Goal: Information Seeking & Learning: Compare options

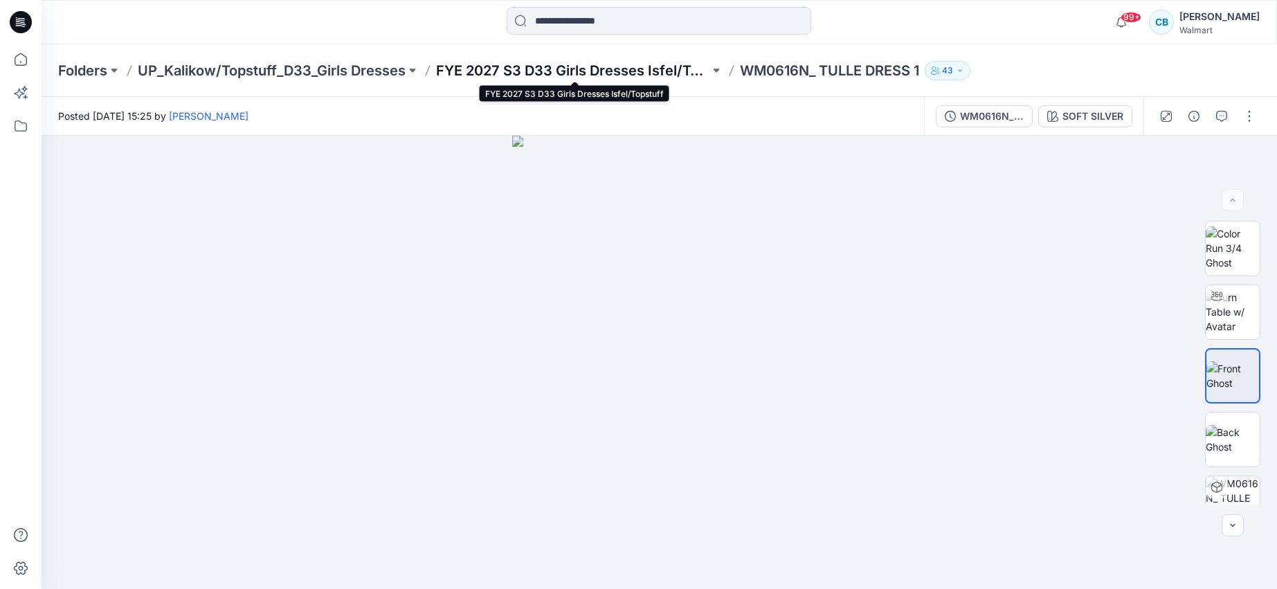
click at [651, 75] on p "FYE 2027 S3 D33 Girls Dresses Isfel/Topstuff" at bounding box center [572, 70] width 273 height 19
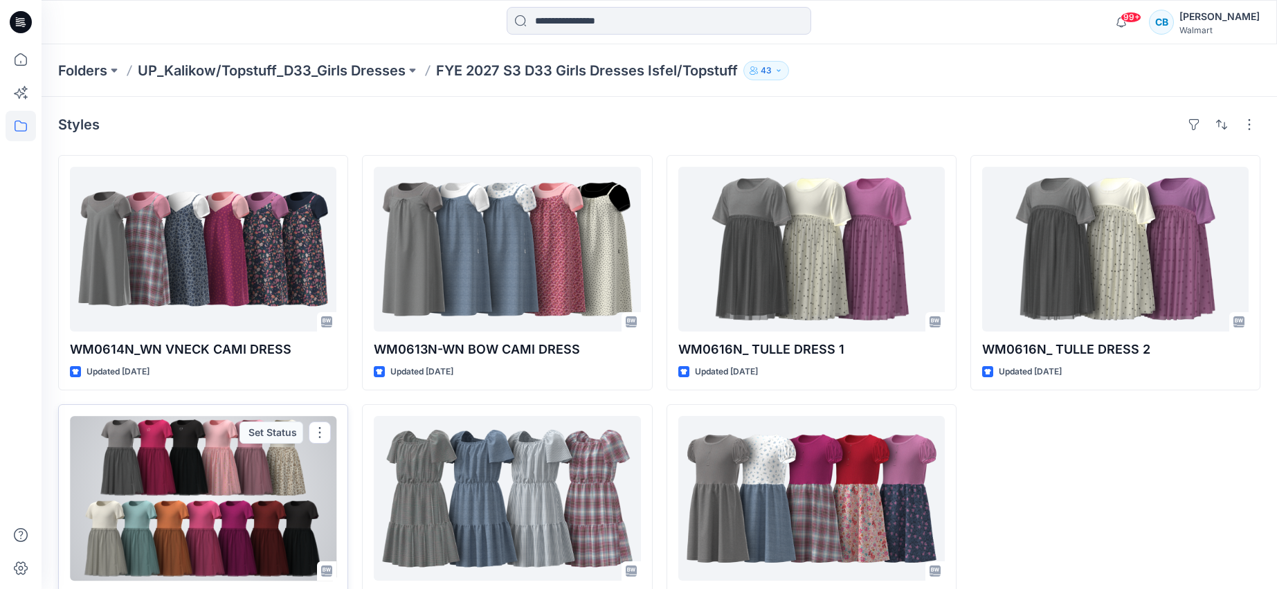
click at [257, 483] on div at bounding box center [203, 498] width 266 height 165
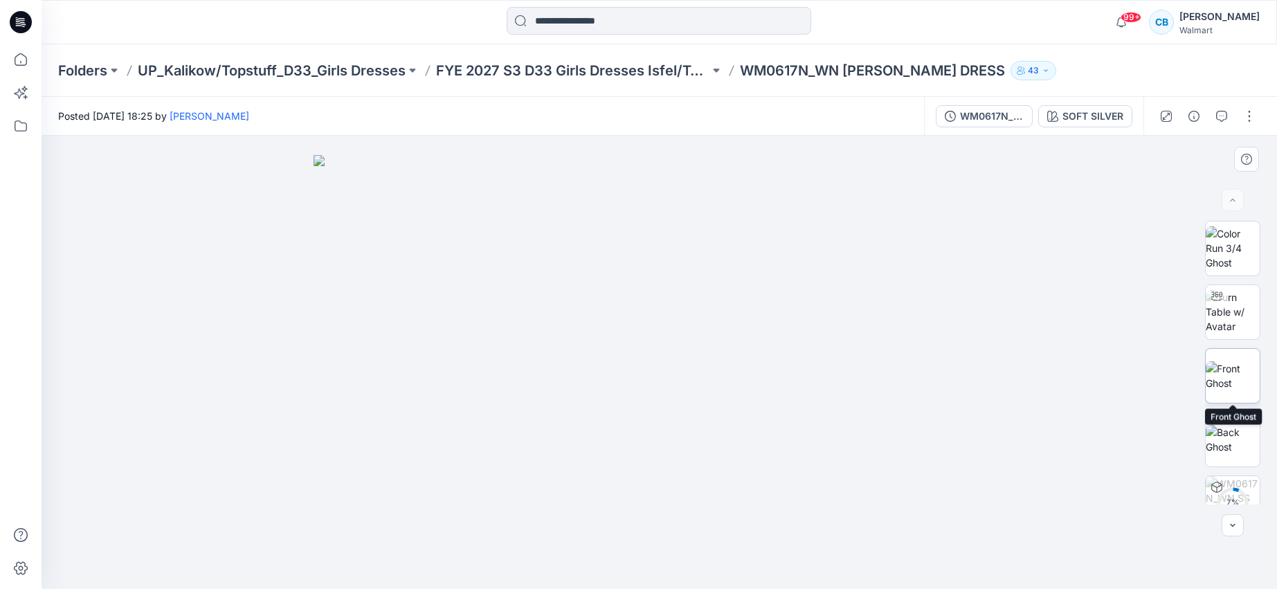
click at [1241, 378] on img at bounding box center [1232, 375] width 54 height 29
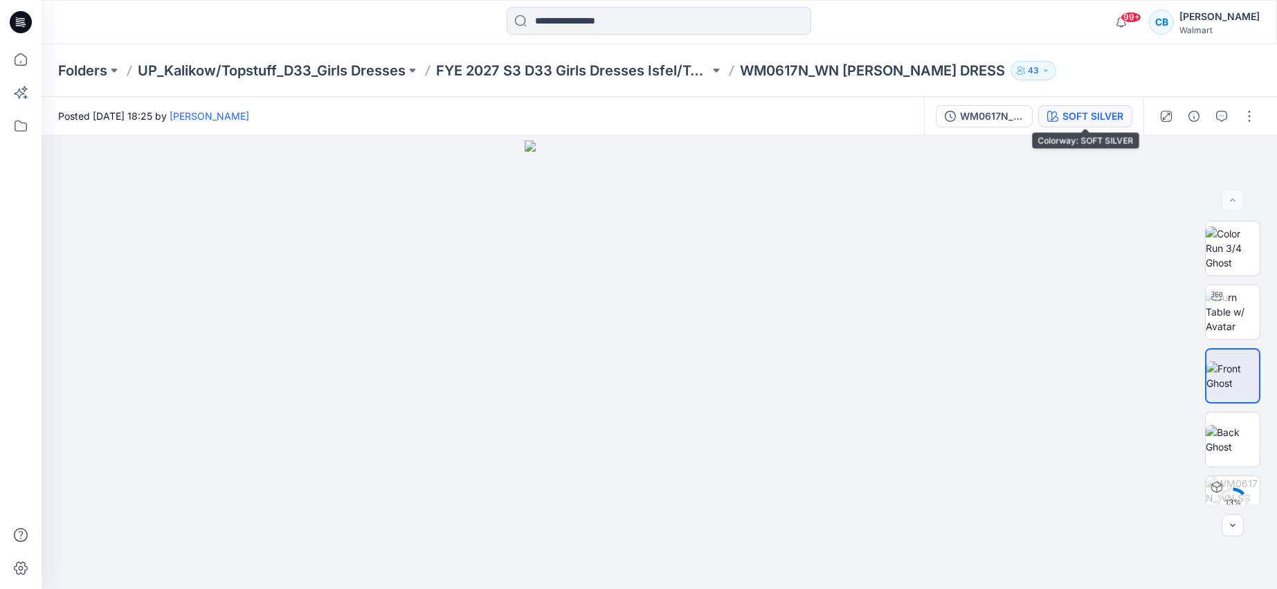
click at [1095, 118] on div "SOFT SILVER" at bounding box center [1092, 116] width 61 height 15
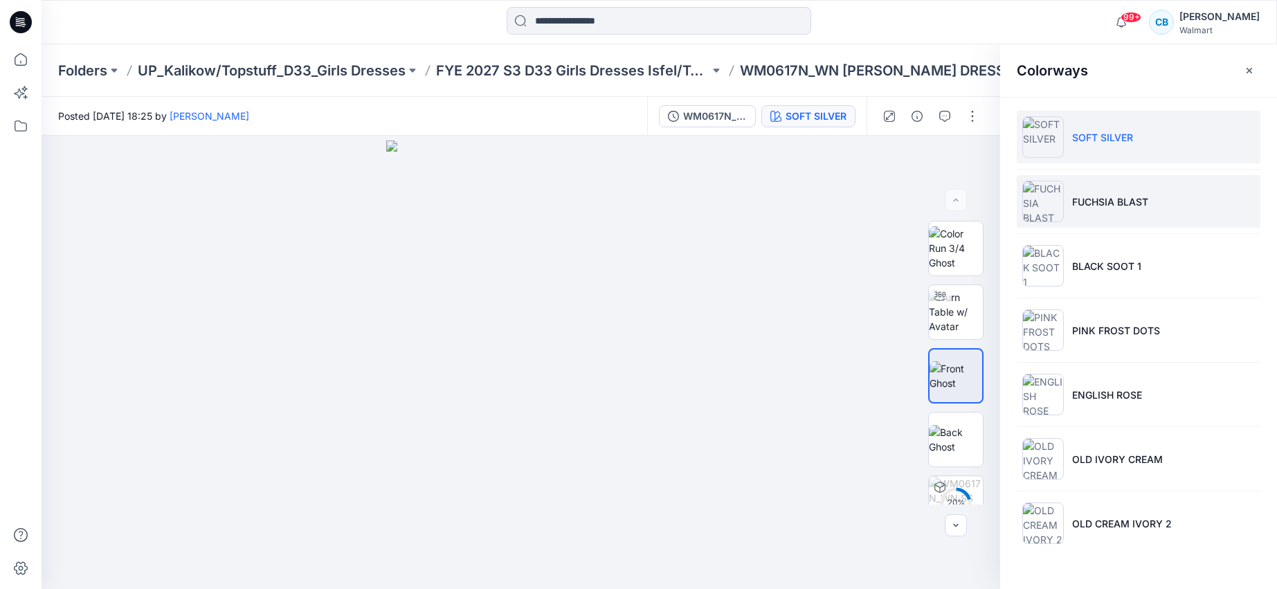
click at [1096, 201] on p "FUCHSIA BLAST" at bounding box center [1110, 201] width 76 height 15
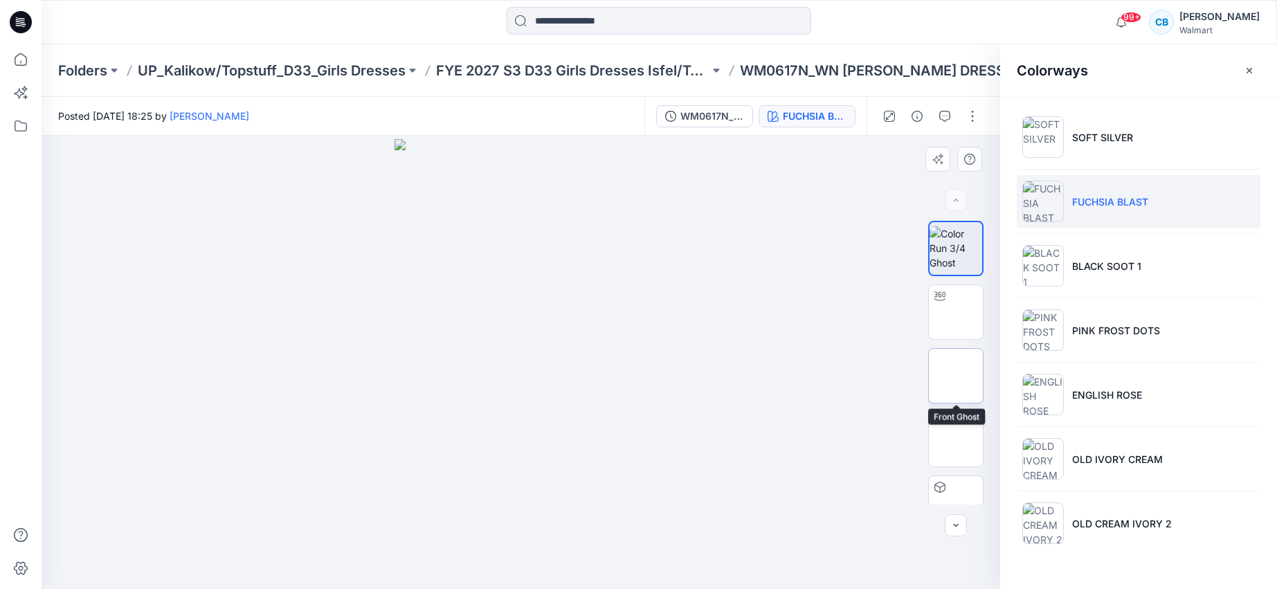
click at [956, 376] on img at bounding box center [956, 376] width 0 height 0
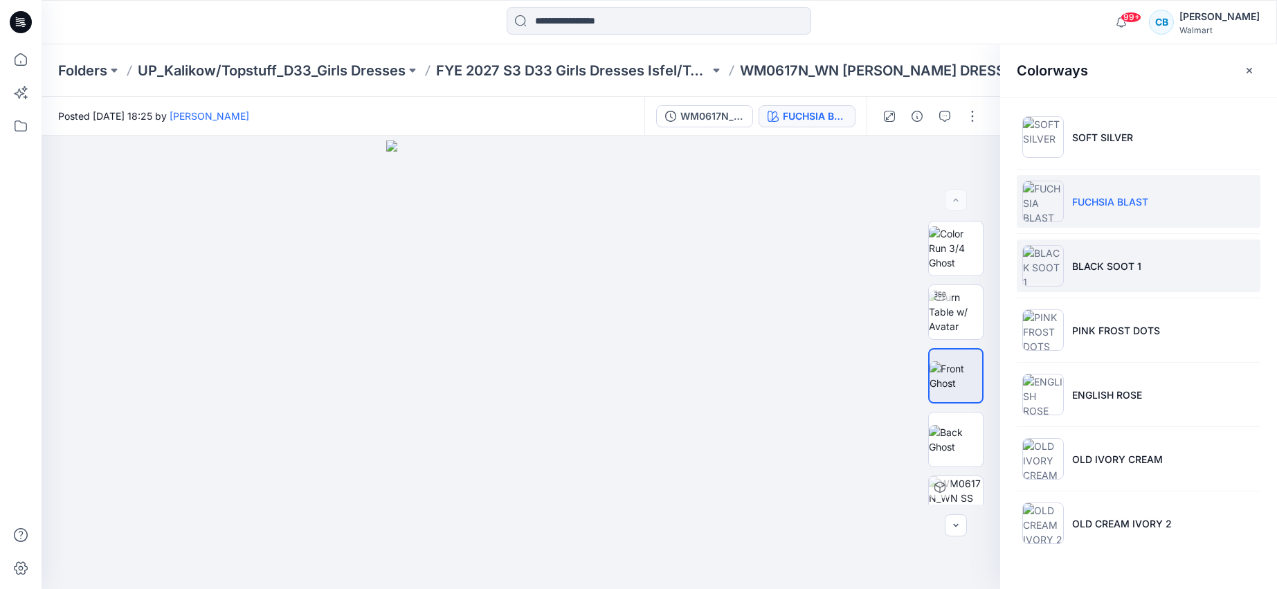
click at [1099, 268] on p "BLACK SOOT 1" at bounding box center [1106, 266] width 69 height 15
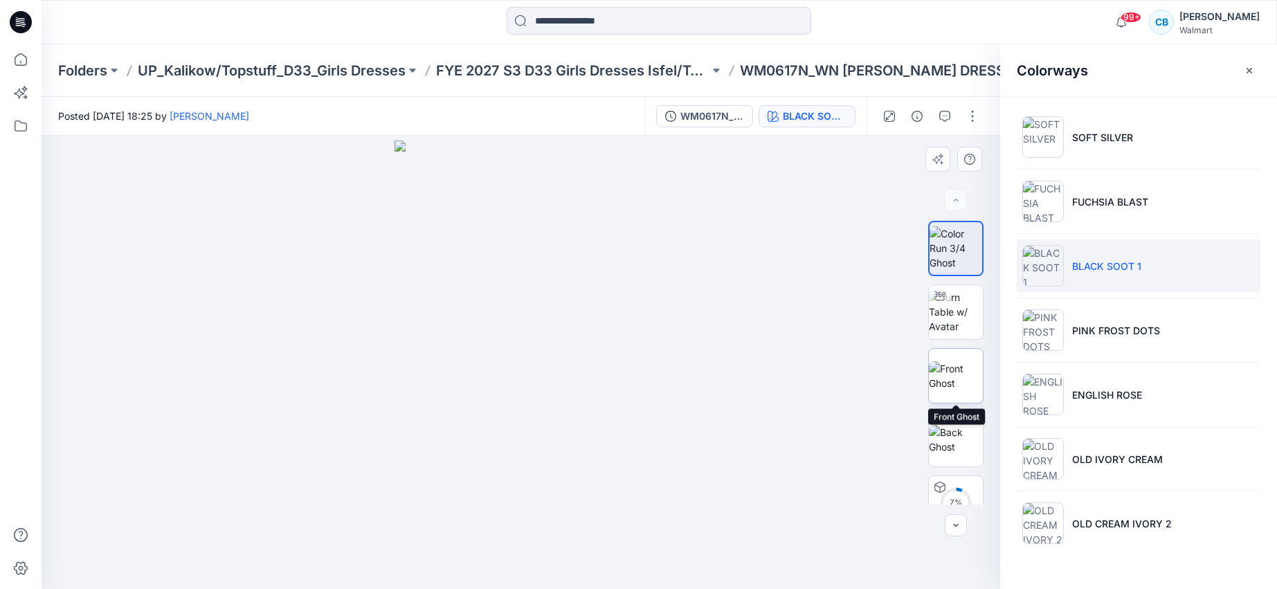
click at [948, 373] on img at bounding box center [956, 375] width 54 height 29
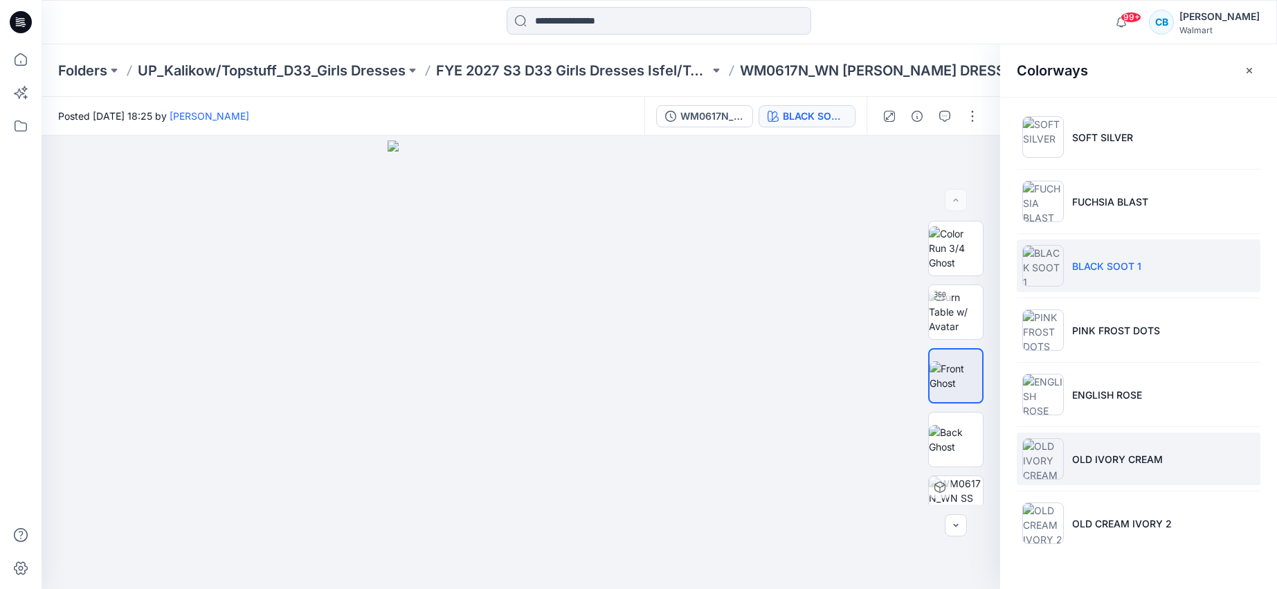
click at [1073, 464] on p "OLD IVORY CREAM" at bounding box center [1117, 459] width 91 height 15
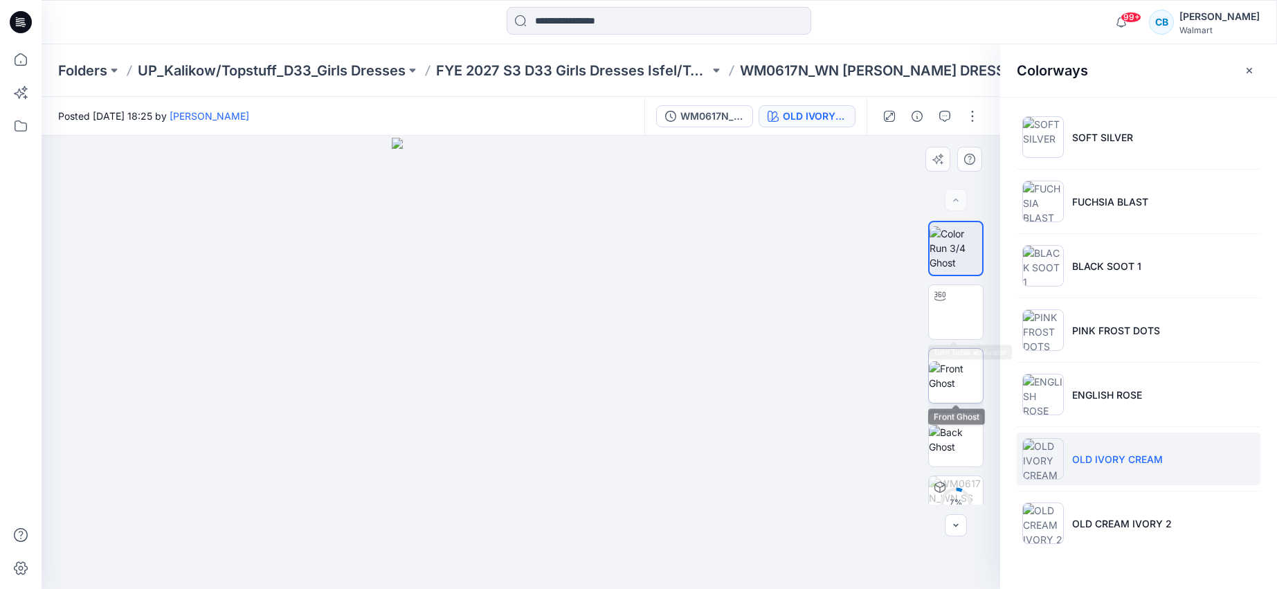
click at [942, 367] on img at bounding box center [956, 375] width 54 height 29
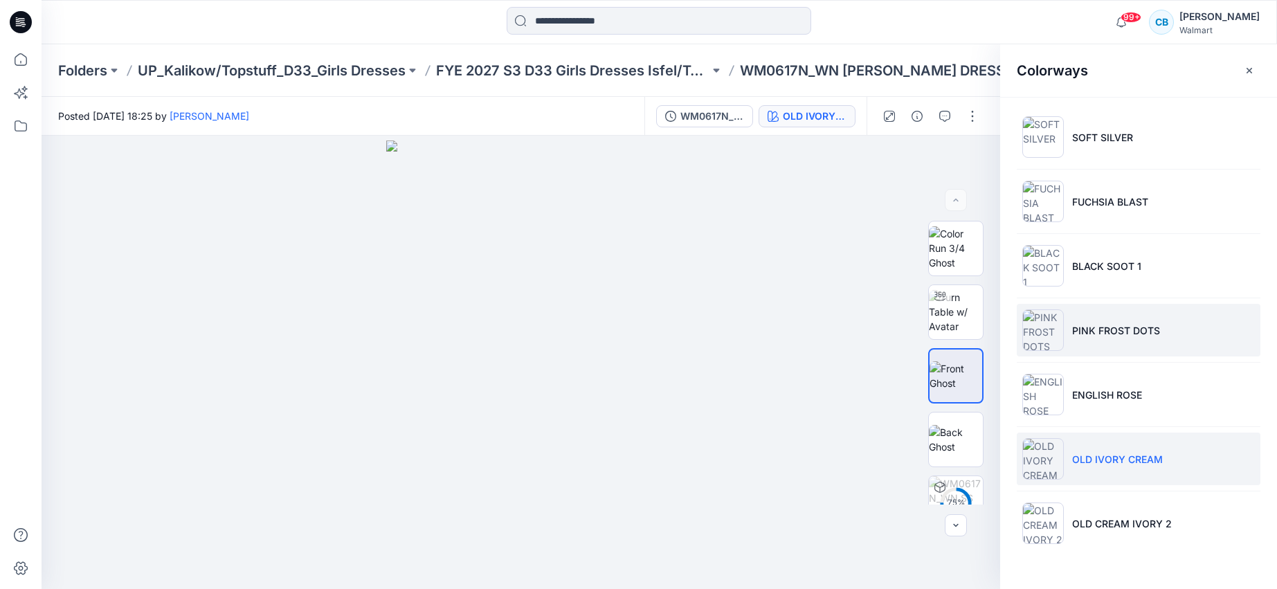
click at [1131, 337] on p "PINK FROST DOTS" at bounding box center [1116, 330] width 88 height 15
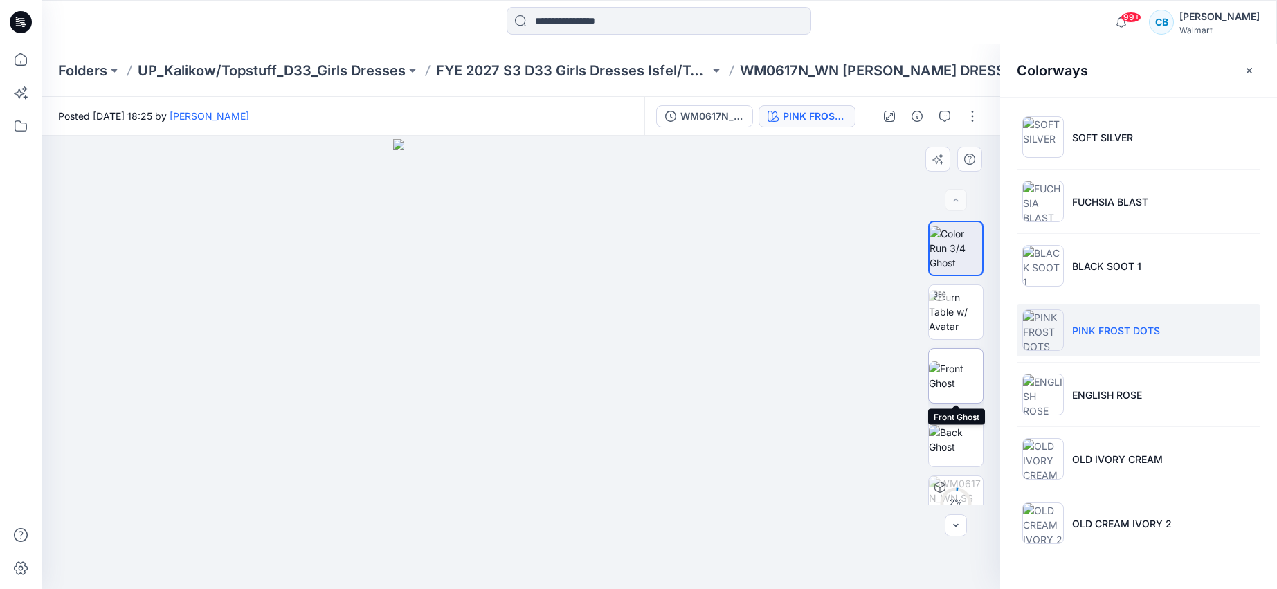
click at [963, 382] on img at bounding box center [956, 375] width 54 height 29
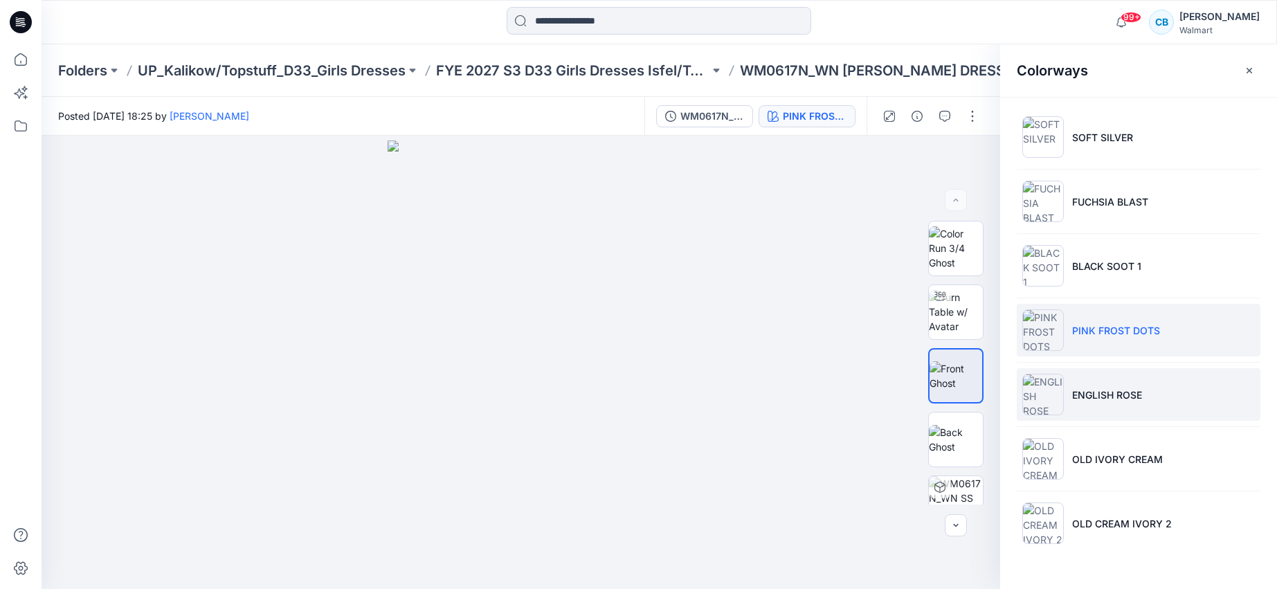
click at [1092, 386] on li "ENGLISH ROSE" at bounding box center [1138, 394] width 244 height 53
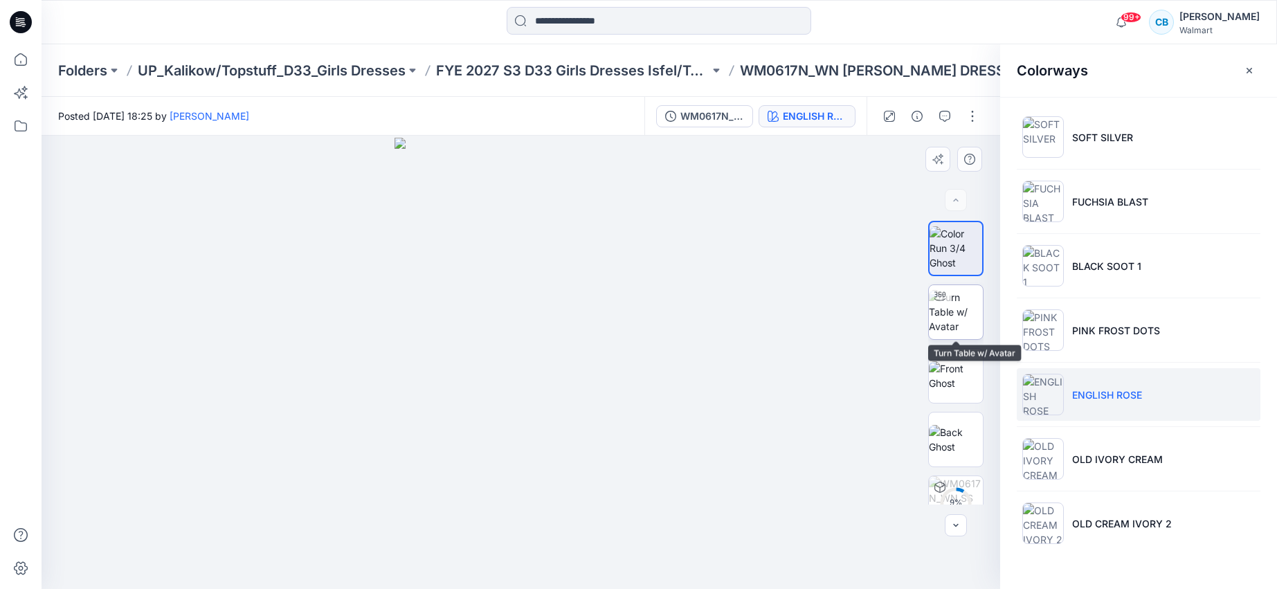
click at [967, 320] on img at bounding box center [956, 312] width 54 height 44
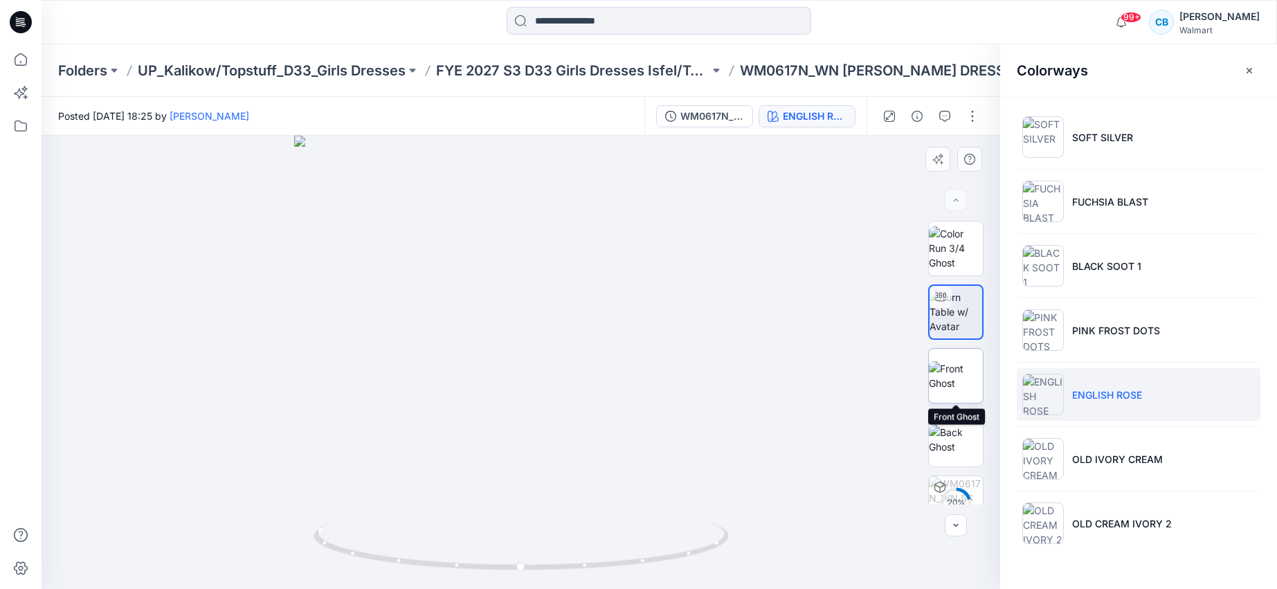
drag, startPoint x: 971, startPoint y: 372, endPoint x: 969, endPoint y: 363, distance: 9.4
click at [973, 372] on img at bounding box center [956, 375] width 54 height 29
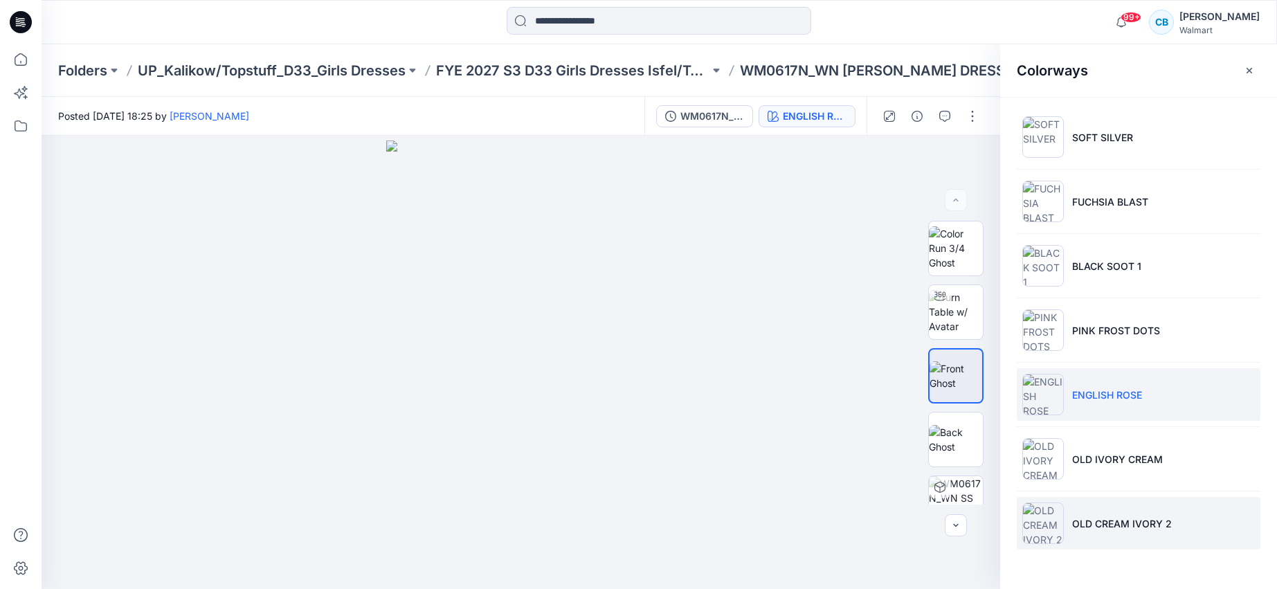
click at [1090, 527] on p "OLD CREAM IVORY 2" at bounding box center [1122, 523] width 100 height 15
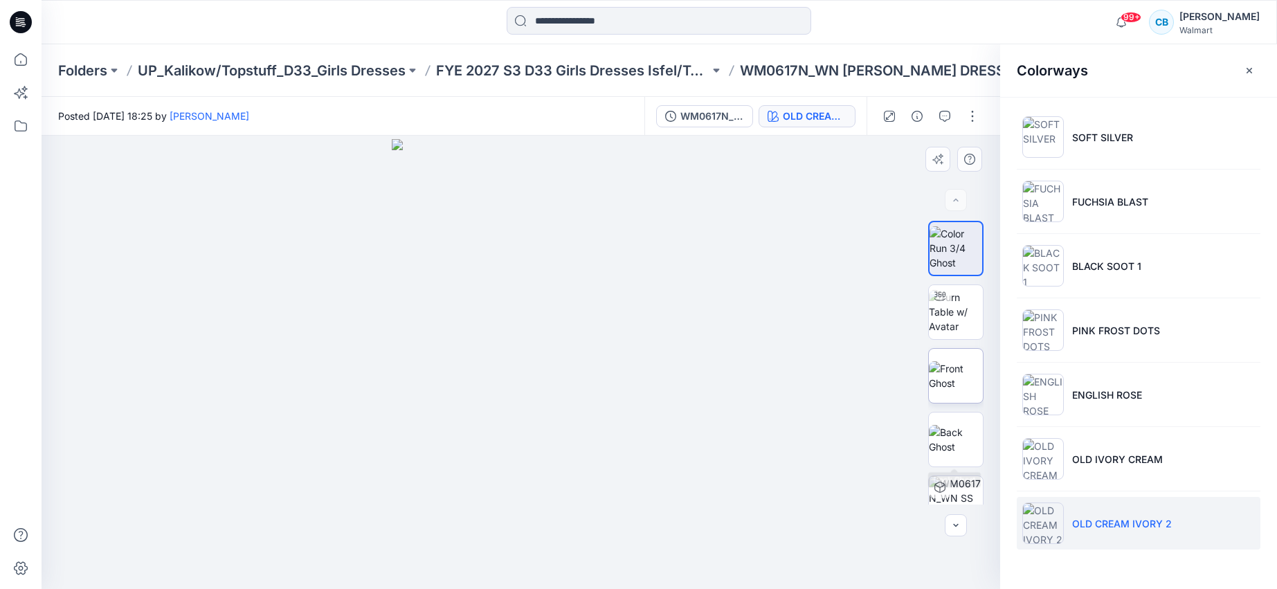
click at [958, 384] on img at bounding box center [956, 375] width 54 height 29
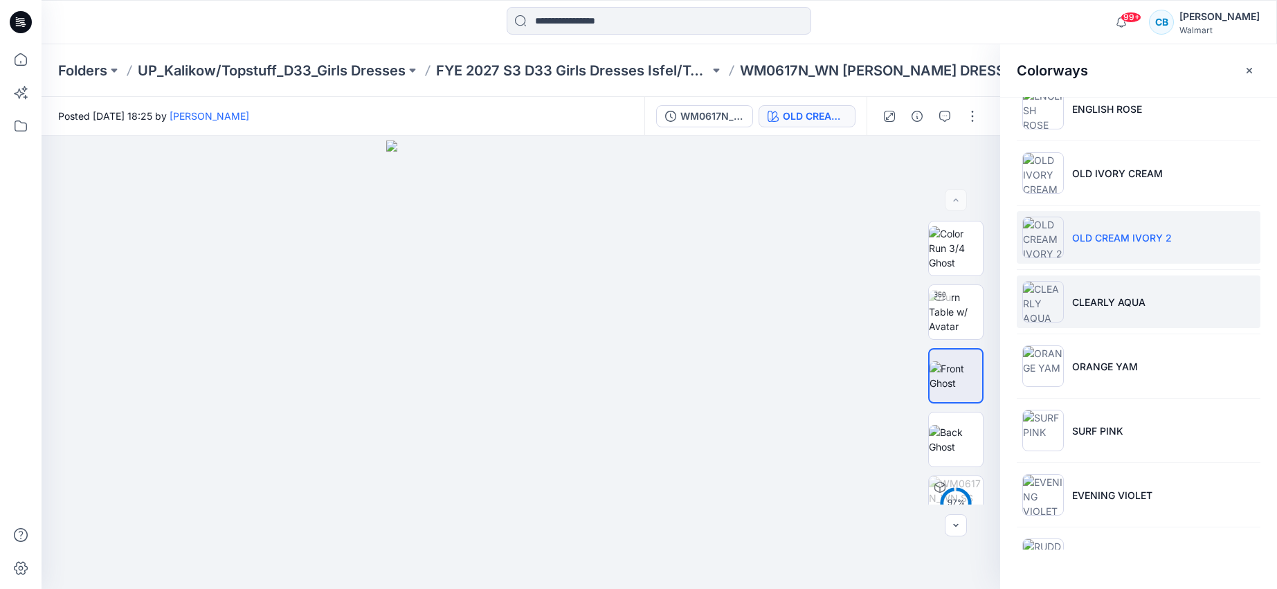
scroll to position [290, 0]
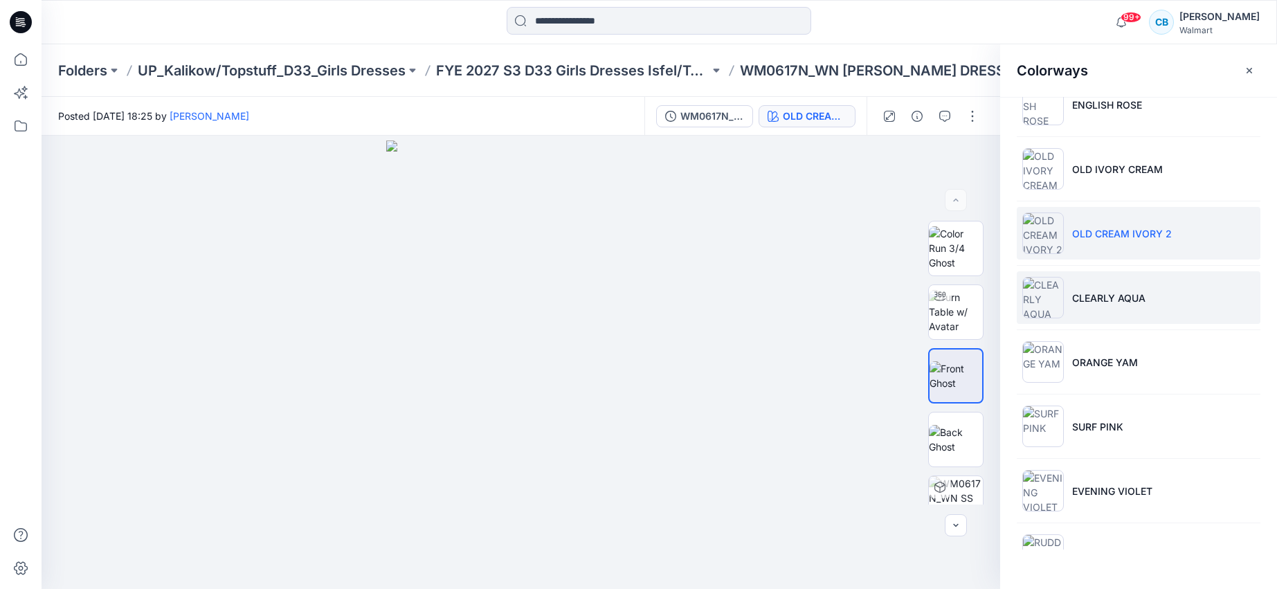
drag, startPoint x: 1143, startPoint y: 299, endPoint x: 1207, endPoint y: 291, distance: 64.2
click at [1143, 299] on p "CLEARLY AQUA" at bounding box center [1108, 298] width 73 height 15
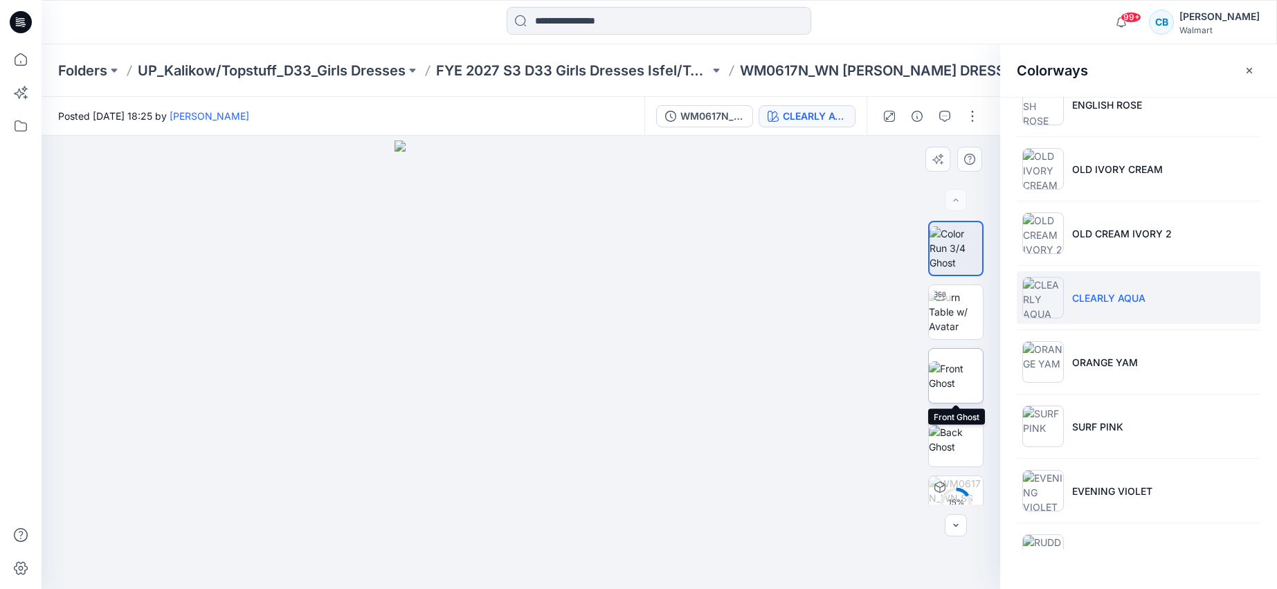
click at [965, 370] on img at bounding box center [956, 375] width 54 height 29
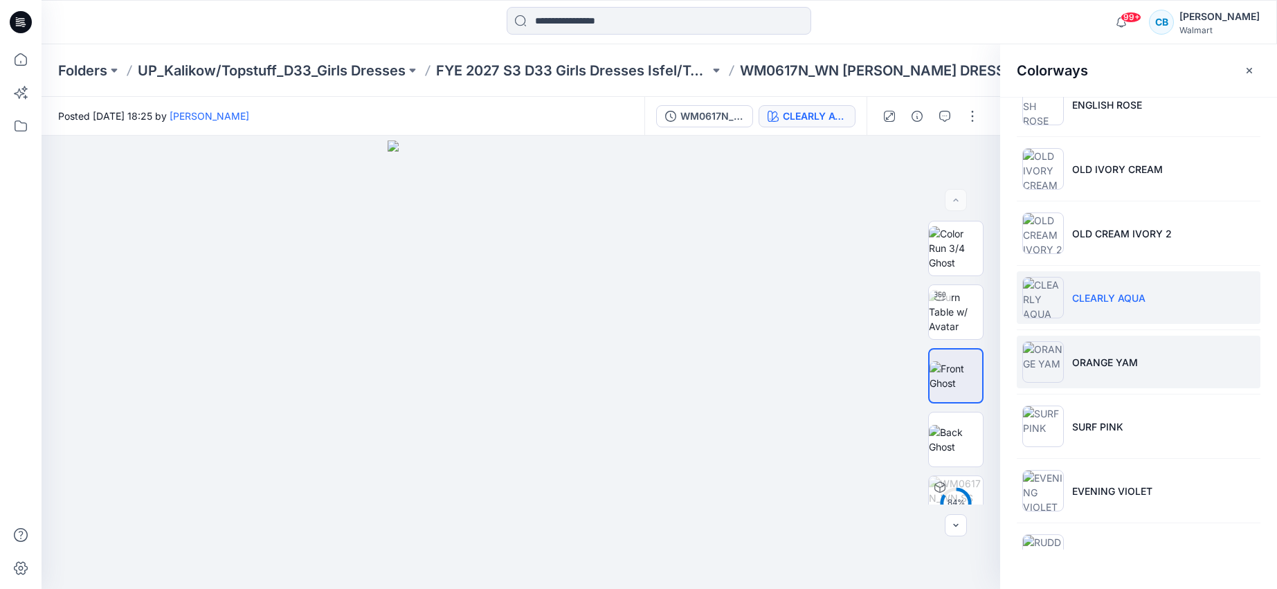
click at [1084, 365] on p "ORANGE YAM" at bounding box center [1105, 362] width 66 height 15
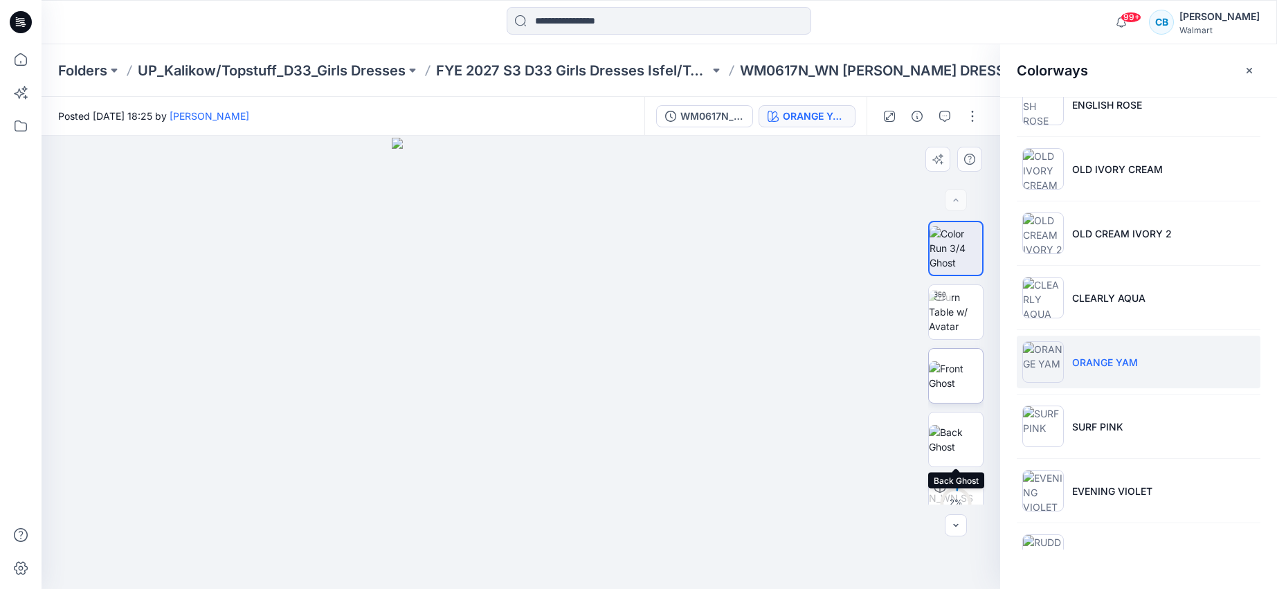
click at [962, 386] on img at bounding box center [956, 375] width 54 height 29
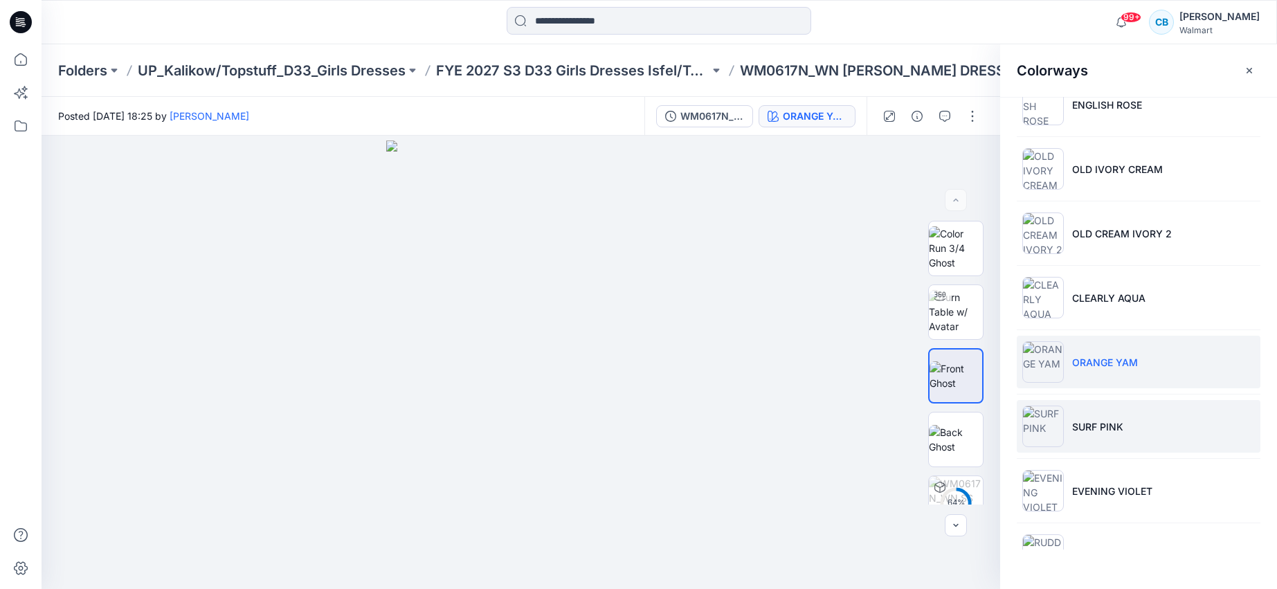
click at [1077, 425] on p "SURF PINK" at bounding box center [1097, 426] width 51 height 15
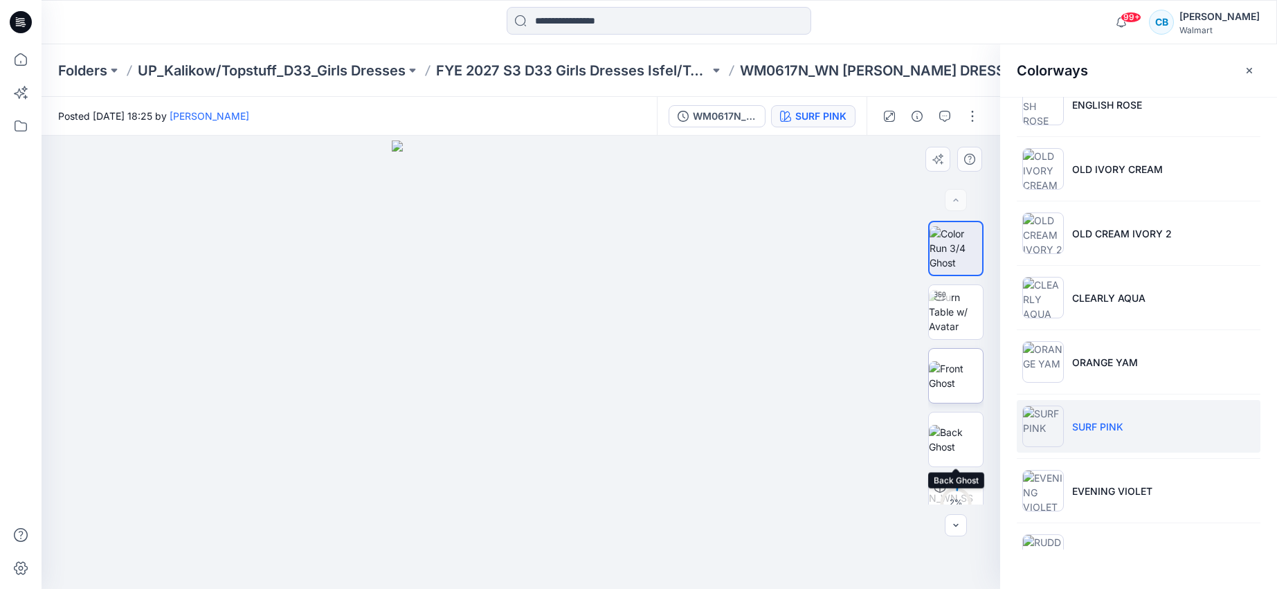
click at [969, 382] on img at bounding box center [956, 375] width 54 height 29
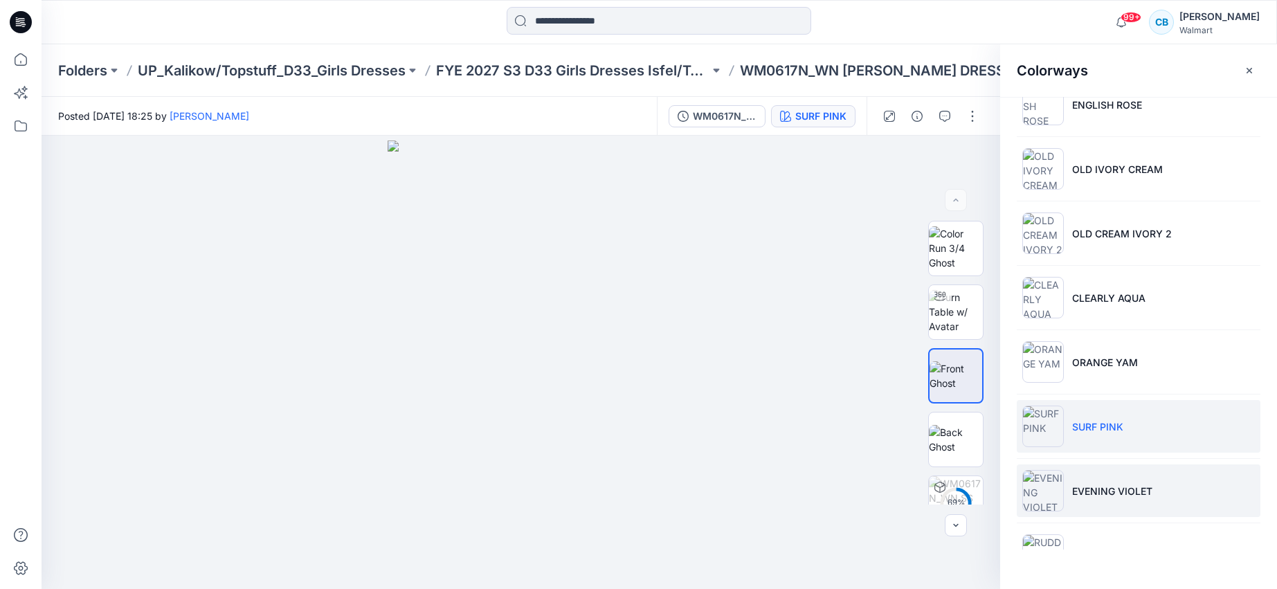
drag, startPoint x: 1070, startPoint y: 483, endPoint x: 1055, endPoint y: 485, distance: 16.0
click at [1072, 484] on p "EVENING VIOLET" at bounding box center [1112, 491] width 80 height 15
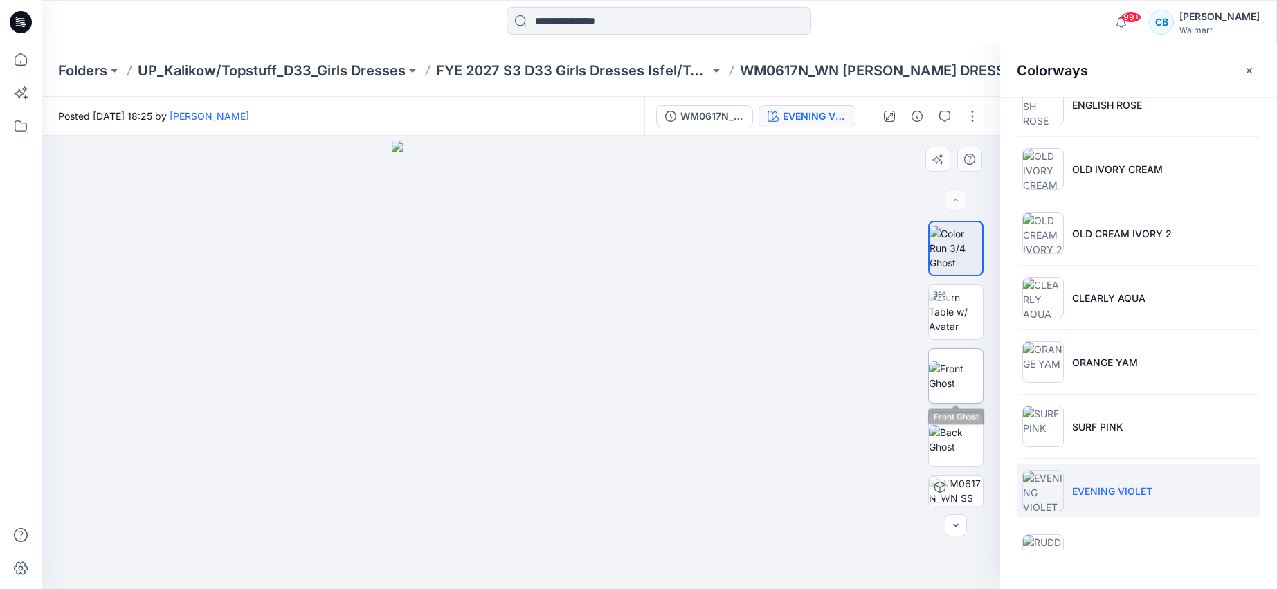
click at [965, 386] on img at bounding box center [956, 375] width 54 height 29
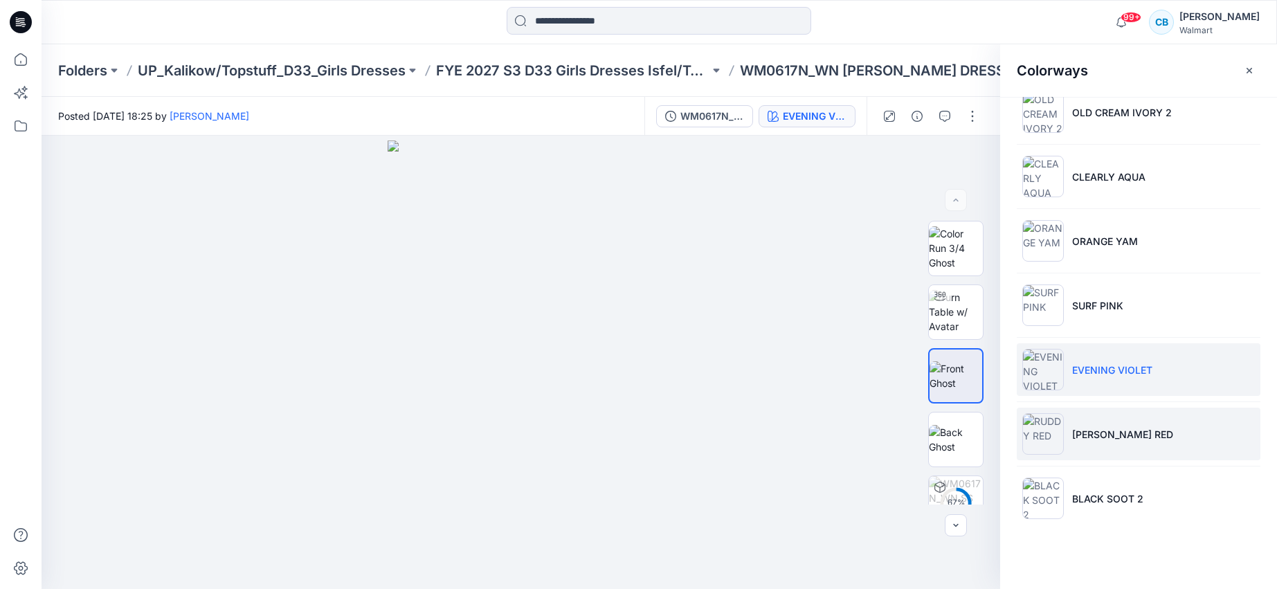
scroll to position [411, 0]
drag, startPoint x: 1149, startPoint y: 432, endPoint x: 1138, endPoint y: 432, distance: 11.1
click at [1150, 432] on li "[PERSON_NAME] RED" at bounding box center [1138, 434] width 244 height 53
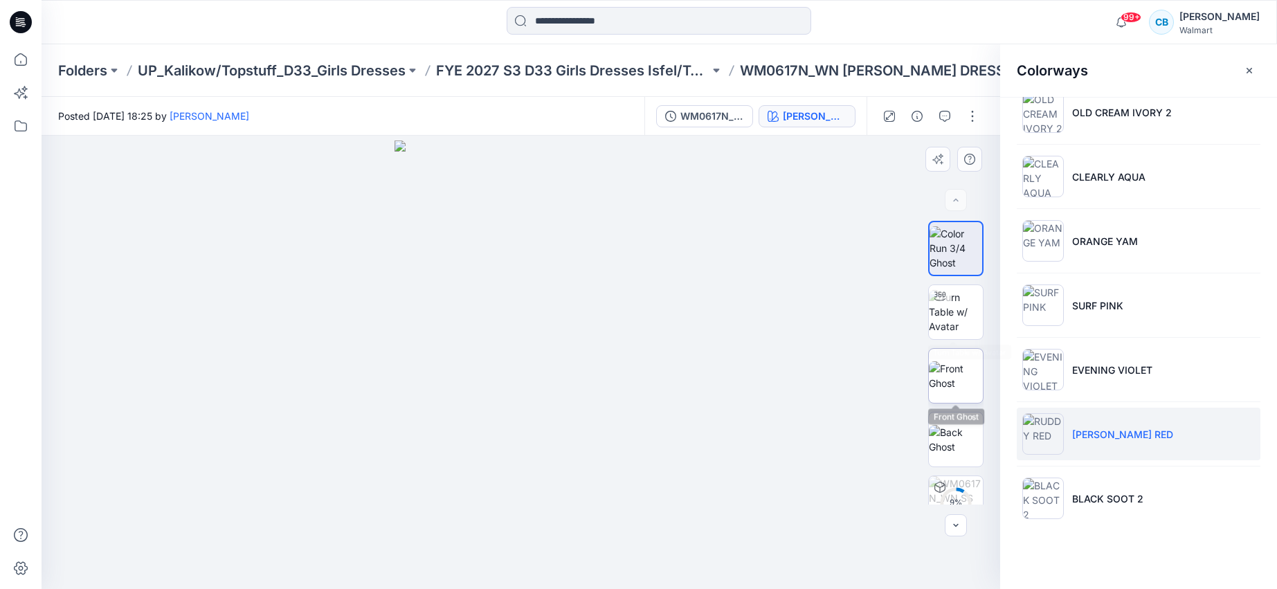
click at [951, 373] on img at bounding box center [956, 375] width 54 height 29
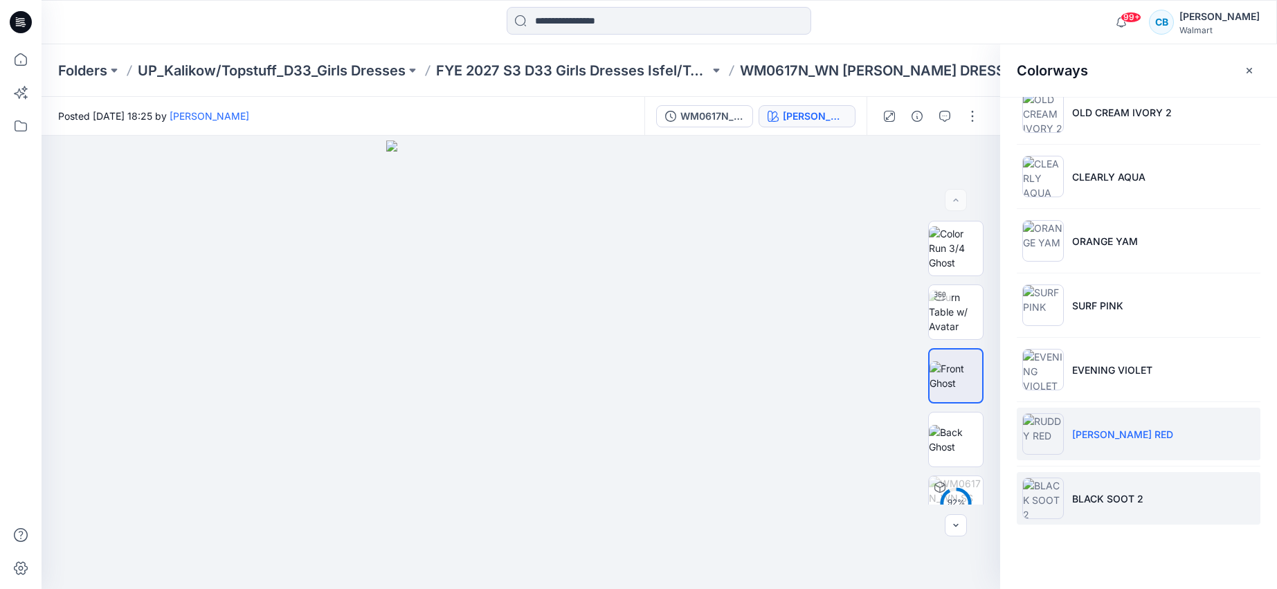
click at [1100, 493] on p "BLACK SOOT 2" at bounding box center [1107, 498] width 71 height 15
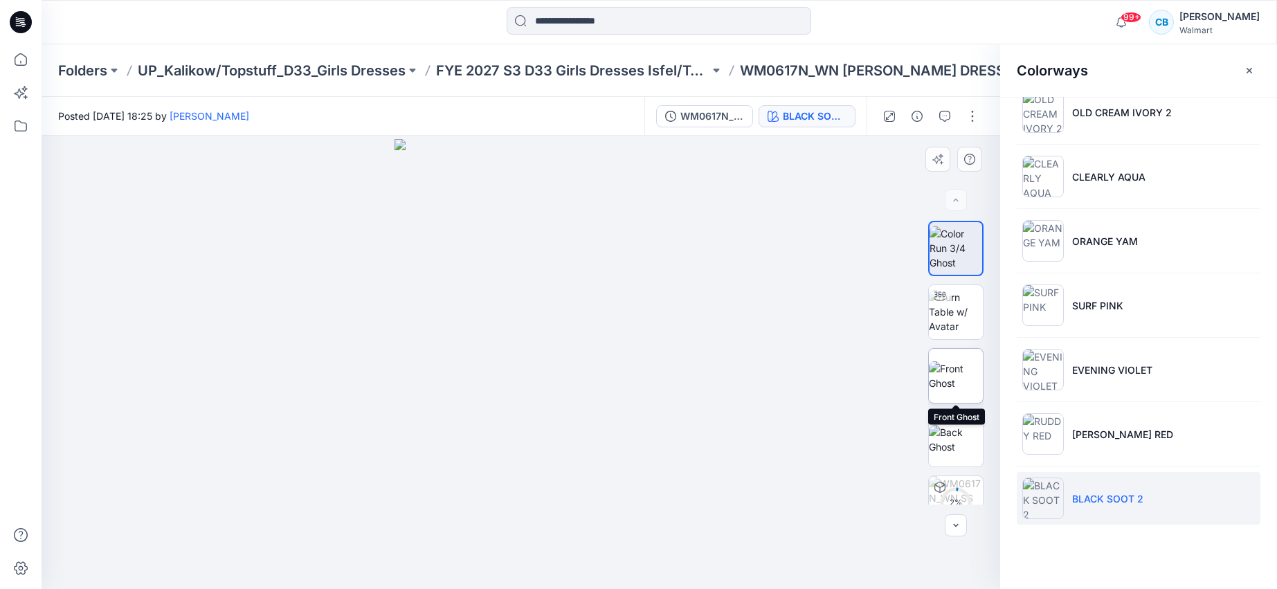
click at [957, 363] on img at bounding box center [956, 375] width 54 height 29
